Goal: Information Seeking & Learning: Learn about a topic

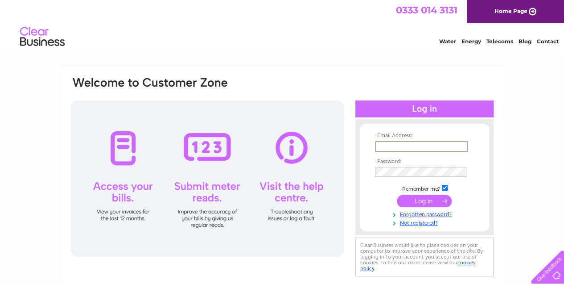
click at [392, 148] on input "text" at bounding box center [421, 146] width 93 height 11
type input "garry@safezonetm.com"
click at [425, 200] on input "submit" at bounding box center [424, 201] width 55 height 12
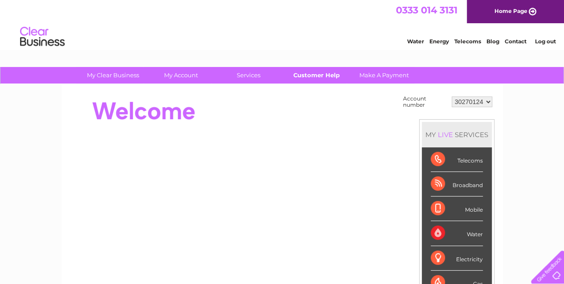
click at [304, 74] on link "Customer Help" at bounding box center [317, 75] width 74 height 17
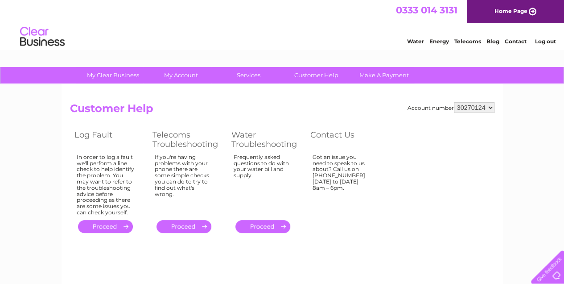
click at [556, 272] on div at bounding box center [546, 265] width 37 height 37
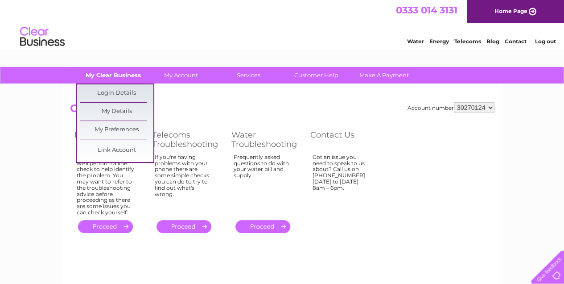
click at [111, 75] on link "My Clear Business" at bounding box center [113, 75] width 74 height 17
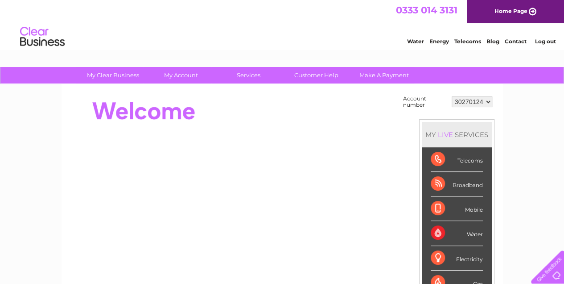
click at [275, 42] on div "Water Energy Telecoms Blog Contact Log out" at bounding box center [282, 37] width 564 height 29
